Goal: Task Accomplishment & Management: Use online tool/utility

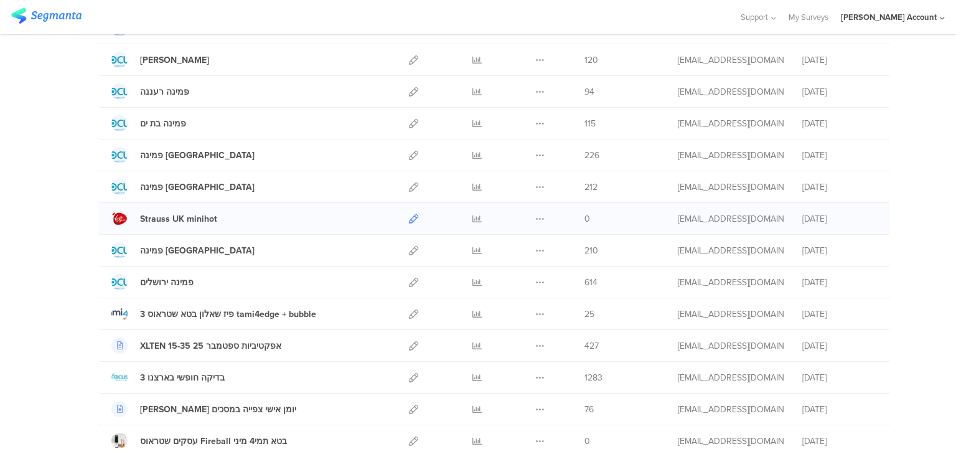
scroll to position [348, 0]
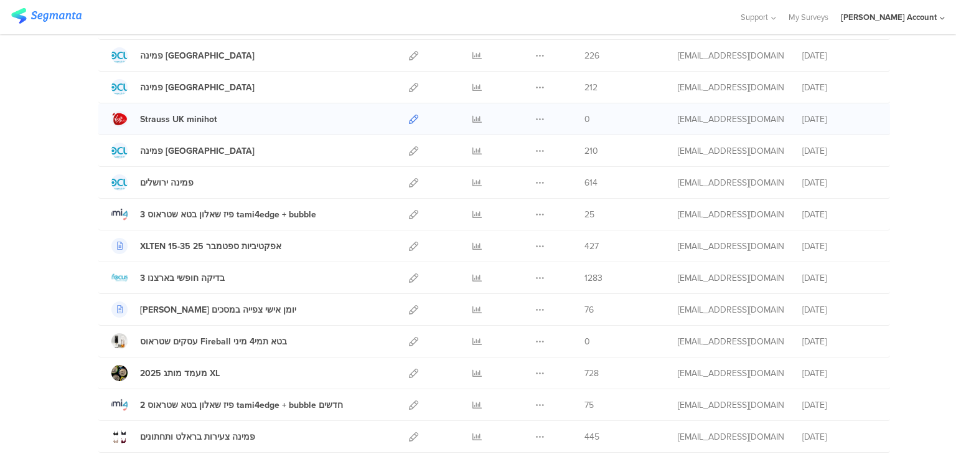
click at [409, 116] on icon at bounding box center [413, 118] width 9 height 9
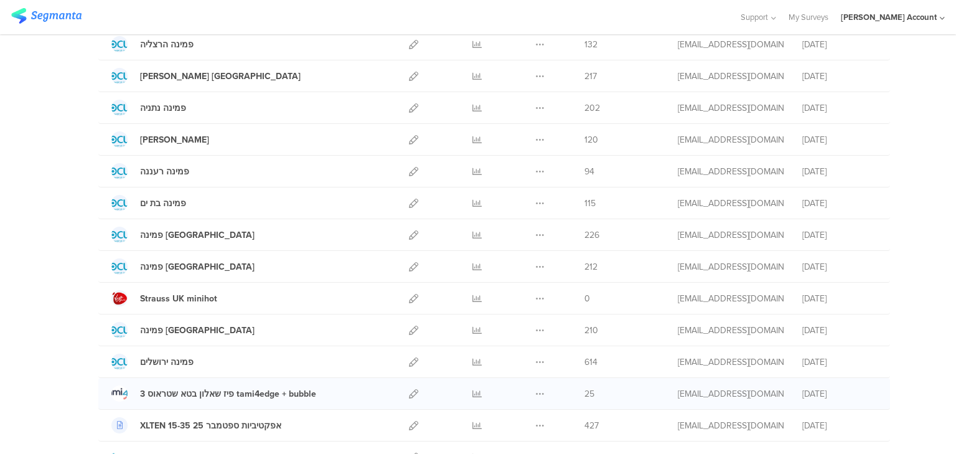
scroll to position [149, 0]
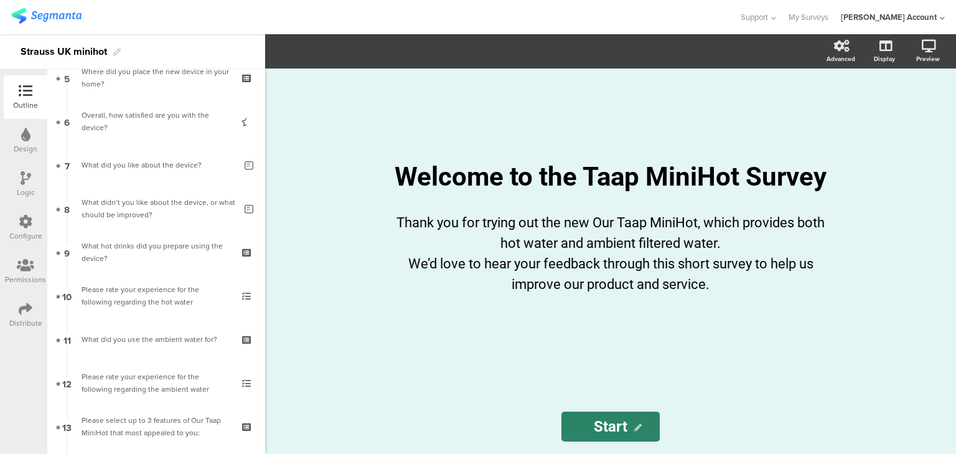
scroll to position [249, 0]
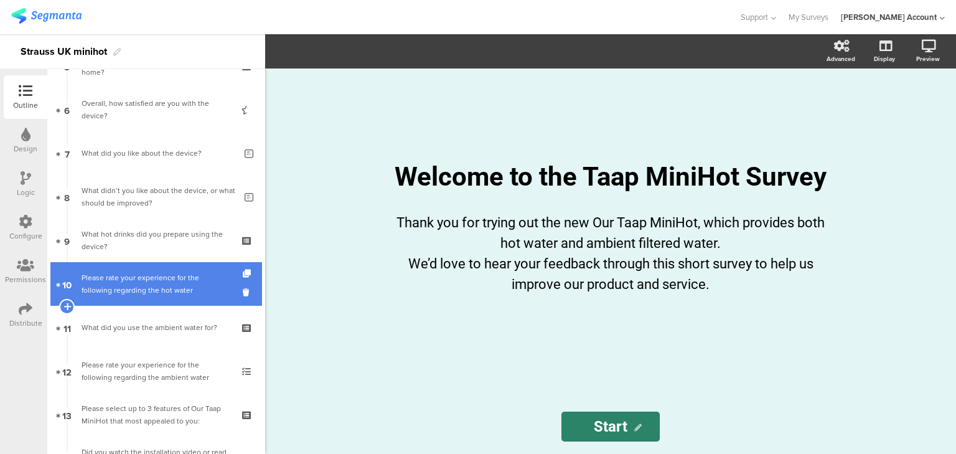
click at [156, 279] on div "Please rate your experience for the following regarding the hot water" at bounding box center [155, 283] width 149 height 25
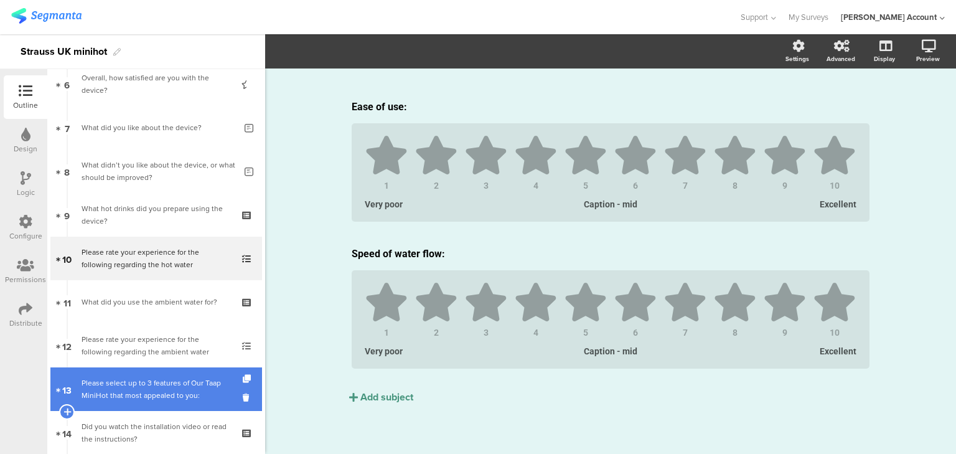
scroll to position [299, 0]
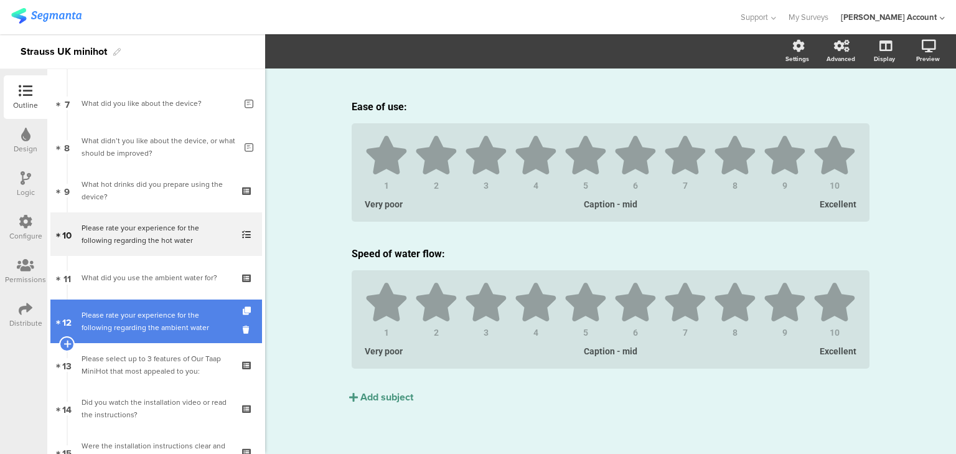
click at [133, 315] on div "Please rate your experience for the following regarding the ambient water" at bounding box center [155, 321] width 149 height 25
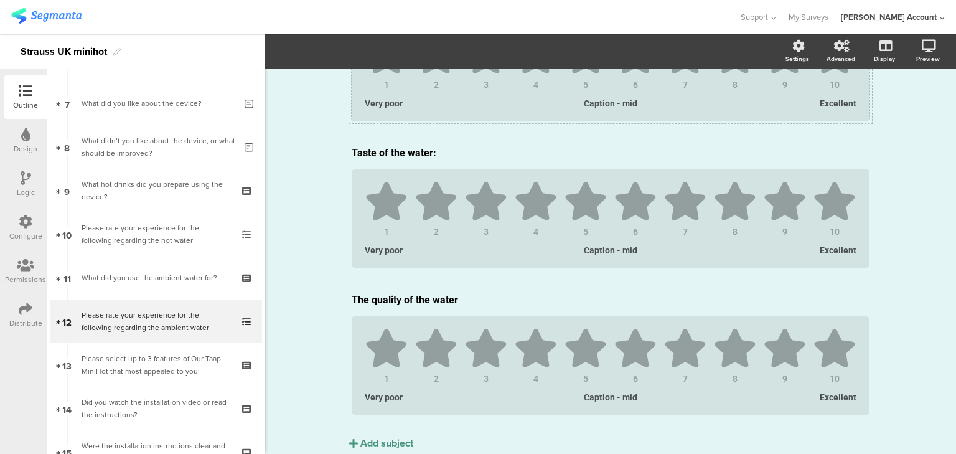
scroll to position [343, 0]
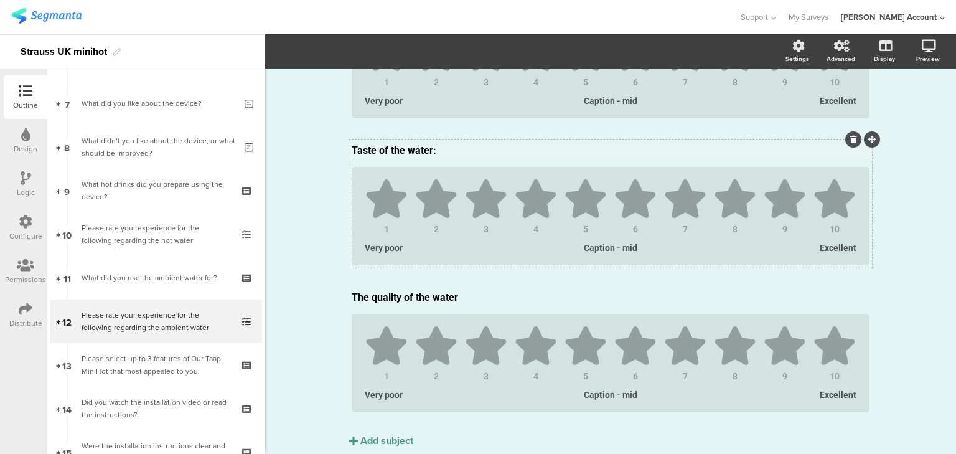
click at [377, 152] on p "Taste of the water:" at bounding box center [610, 150] width 518 height 12
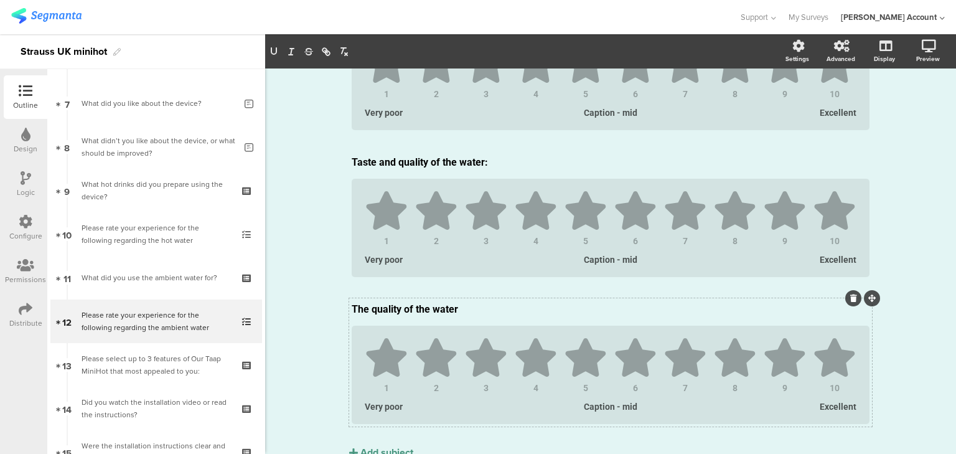
click at [850, 299] on icon at bounding box center [853, 297] width 7 height 7
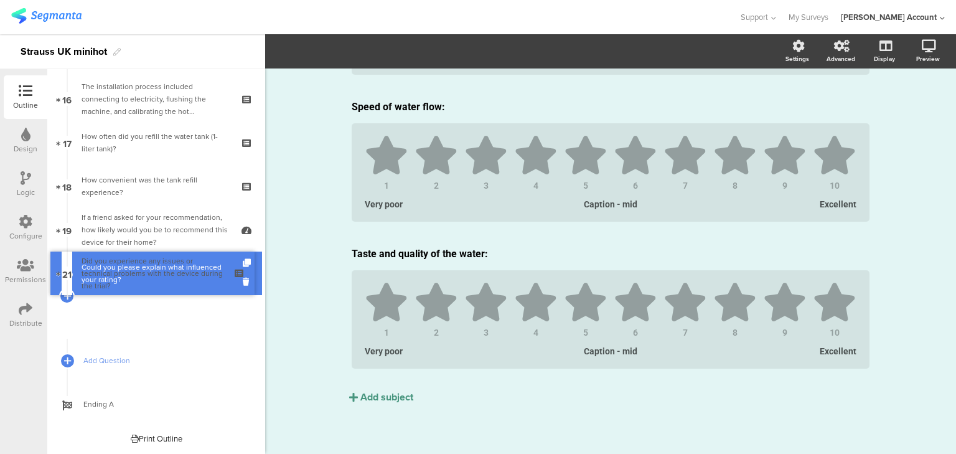
scroll to position [651, 0]
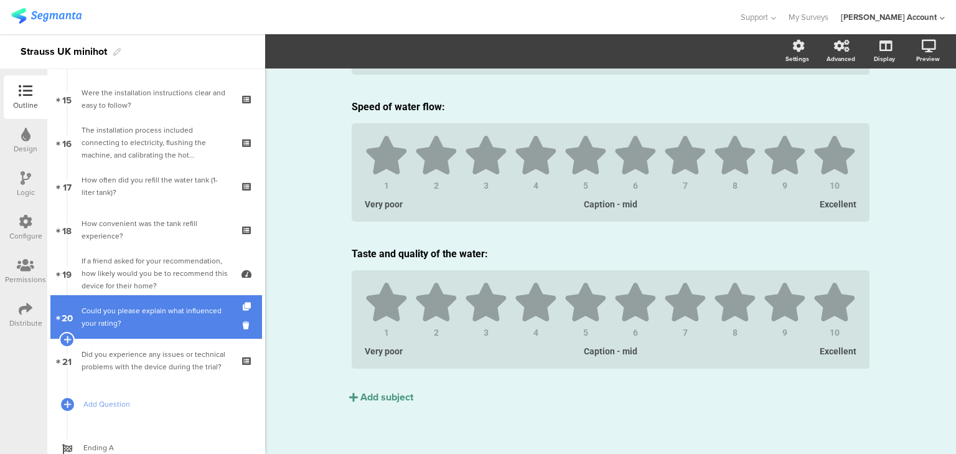
click at [156, 326] on div "Could you please explain what influenced your rating?" at bounding box center [158, 316] width 154 height 25
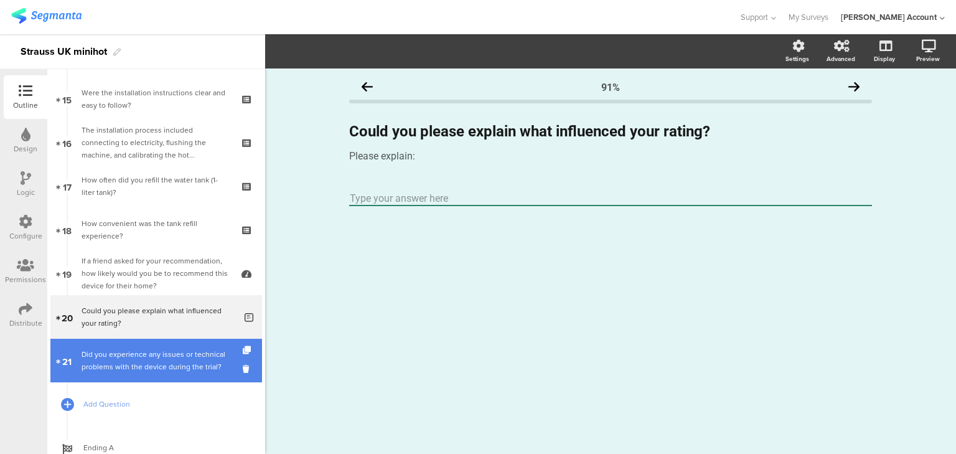
click at [160, 364] on div "Did you experience any issues or technical problems with the device during the …" at bounding box center [155, 360] width 149 height 25
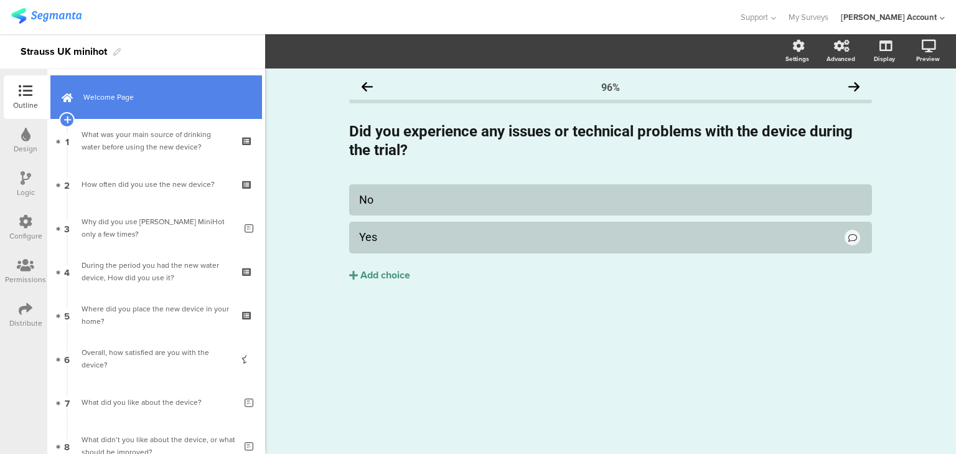
click at [147, 86] on link "Welcome Page" at bounding box center [156, 97] width 212 height 44
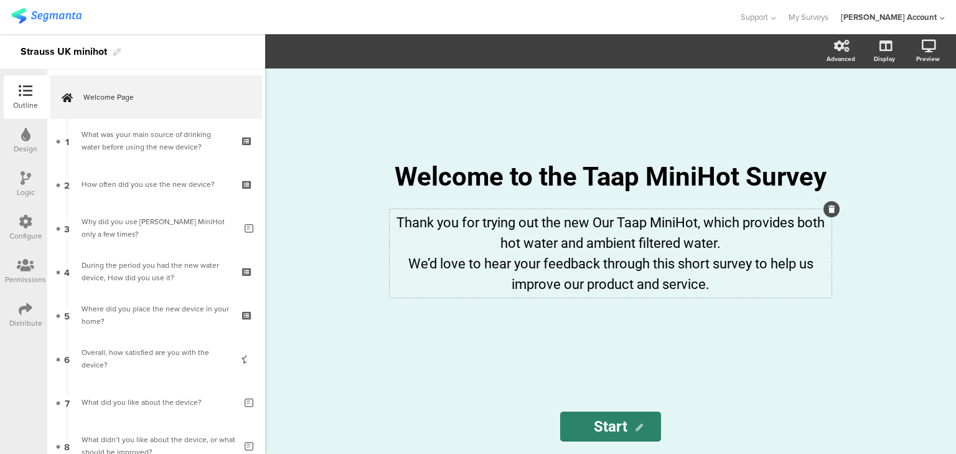
click at [602, 220] on div "Thank you for trying out the new Our Taap MiniHot, which provides both hot wate…" at bounding box center [610, 253] width 435 height 82
click at [602, 220] on p "Thank you for trying out the new Our Taap MiniHot, which provides both hot wate…" at bounding box center [610, 232] width 435 height 41
click at [584, 172] on div "Welcome to the Taap MiniHot Survey Welcome to the Taap MiniHot Survey" at bounding box center [610, 176] width 467 height 37
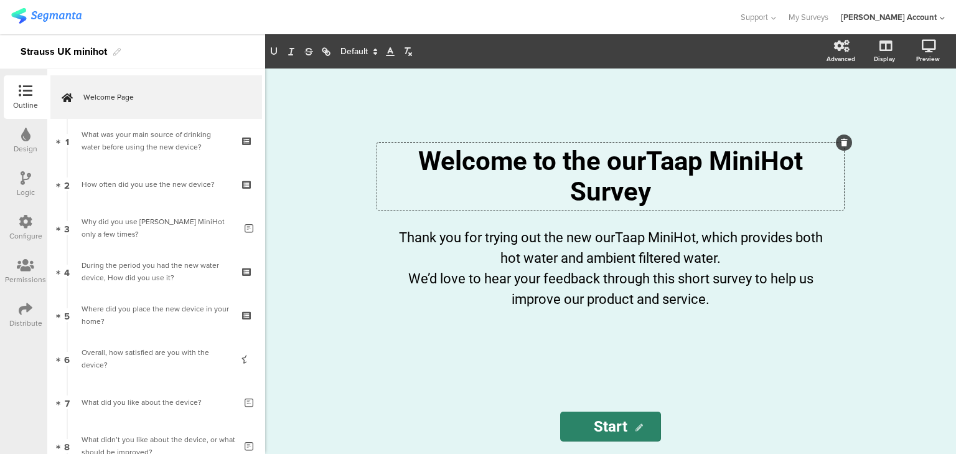
click at [582, 163] on p "Welcome to the ourTaap MiniHot Survey" at bounding box center [610, 176] width 460 height 61
